Goal: Task Accomplishment & Management: Manage account settings

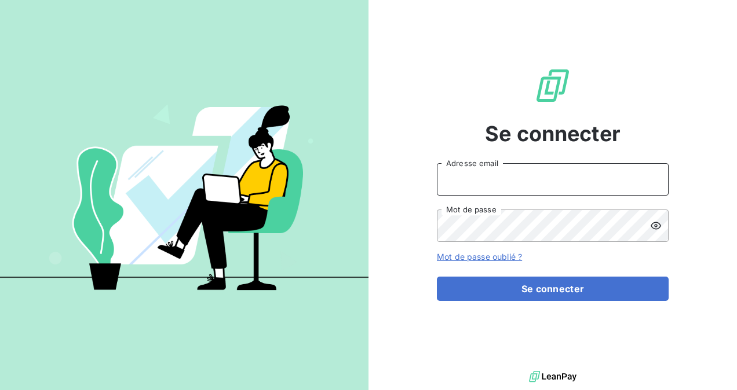
click at [478, 191] on input "Adresse email" at bounding box center [553, 179] width 232 height 32
type input "[EMAIL_ADDRESS][DOMAIN_NAME]"
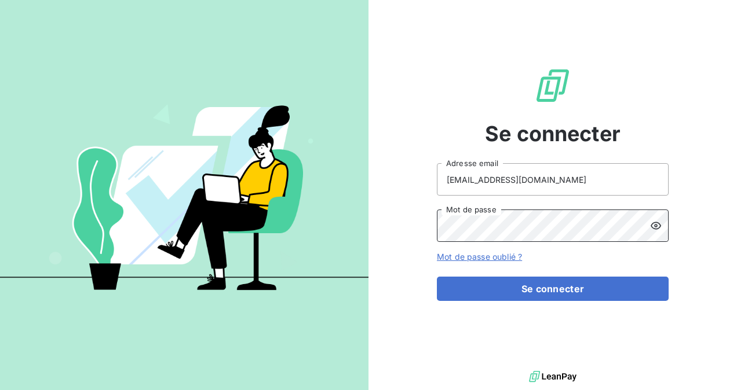
click at [437, 277] on button "Se connecter" at bounding box center [553, 289] width 232 height 24
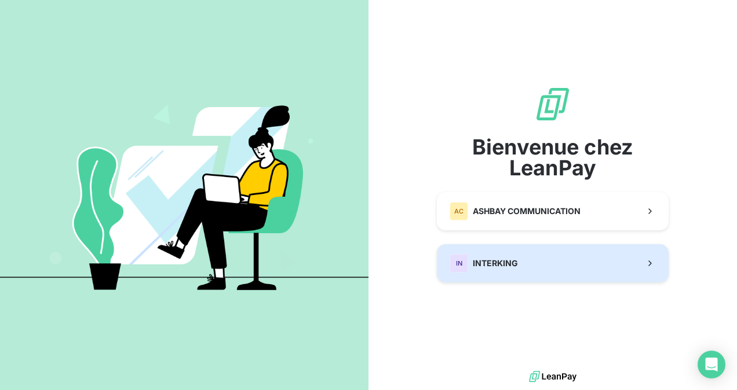
click at [495, 265] on div "Bienvenue chez LeanPay [PERSON_NAME] COMMUNICATION IN INTERKING" at bounding box center [553, 184] width 232 height 197
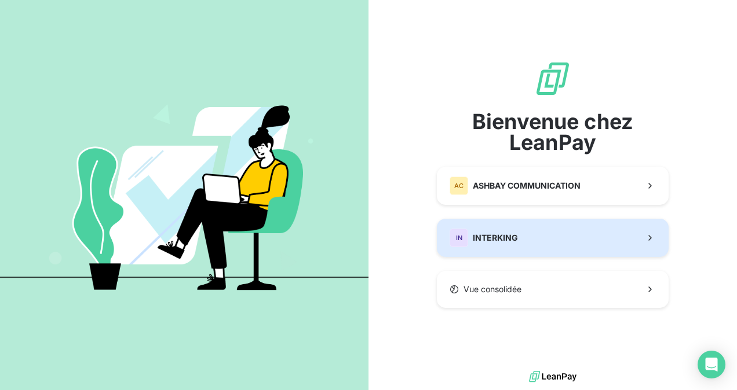
click at [496, 240] on span "INTERKING" at bounding box center [495, 238] width 45 height 12
click at [508, 233] on span "INTERKING" at bounding box center [495, 238] width 45 height 12
